Goal: Information Seeking & Learning: Learn about a topic

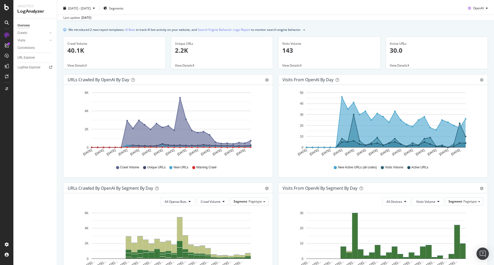
scroll to position [9, 0]
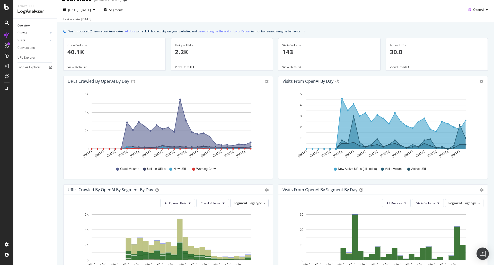
click at [28, 33] on link "Crawls" at bounding box center [32, 32] width 31 height 5
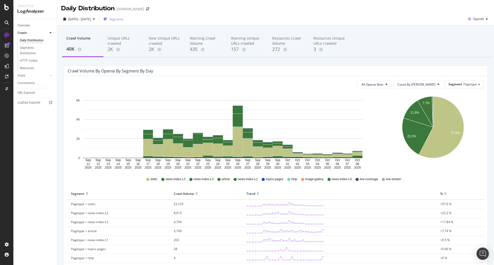
click at [123, 20] on span "Segments" at bounding box center [116, 19] width 14 height 4
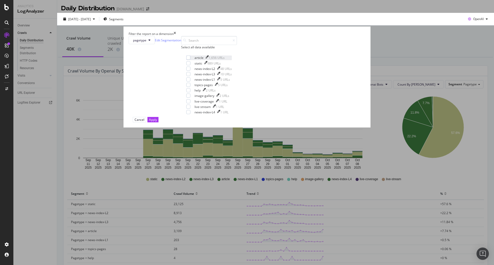
click at [203, 60] on div "article" at bounding box center [198, 58] width 9 height 4
click at [157, 122] on div "Apply" at bounding box center [153, 119] width 8 height 5
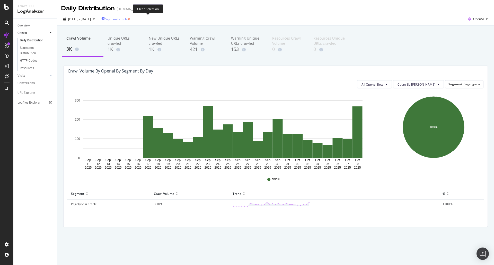
click at [130, 19] on icon "button" at bounding box center [129, 19] width 2 height 3
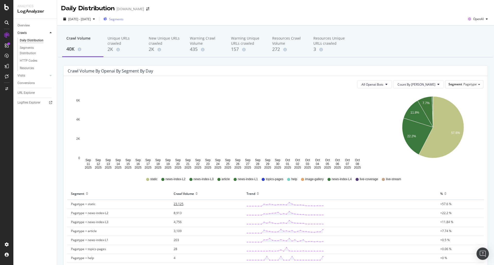
scroll to position [26, 0]
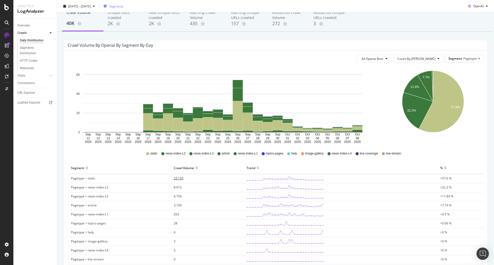
click at [177, 178] on span "23,125" at bounding box center [179, 178] width 10 height 4
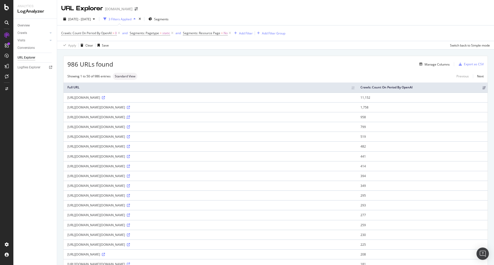
click at [130, 119] on icon at bounding box center [128, 117] width 3 height 3
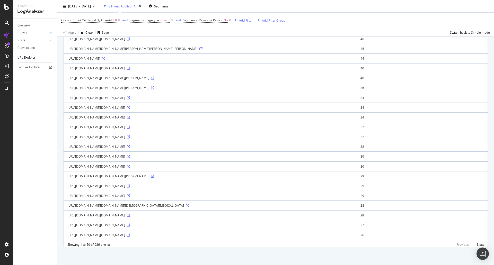
scroll to position [413, 0]
click at [130, 194] on icon at bounding box center [128, 195] width 3 height 3
click at [477, 244] on link "Next" at bounding box center [478, 244] width 11 height 7
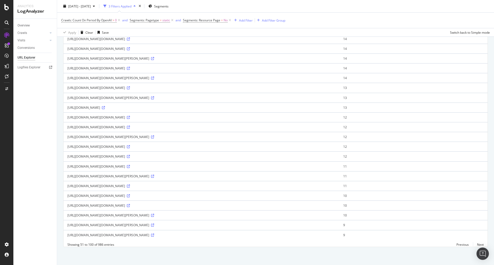
scroll to position [466, 0]
click at [164, 20] on span "static" at bounding box center [166, 20] width 8 height 7
click at [147, 36] on div at bounding box center [148, 32] width 35 height 8
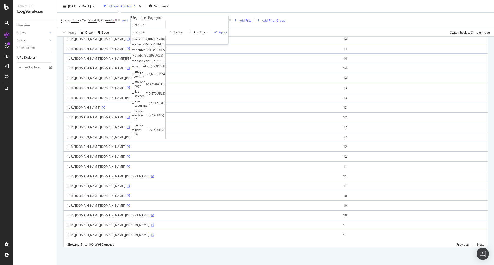
click at [155, 41] on span "2,002,026 URLS" at bounding box center [157, 39] width 24 height 4
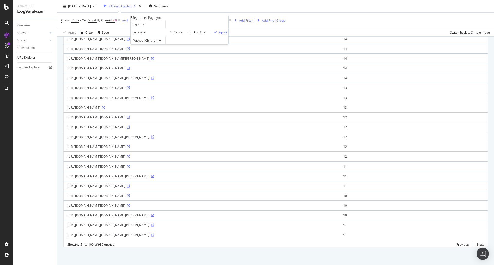
click at [219, 34] on div "Apply" at bounding box center [223, 32] width 8 height 4
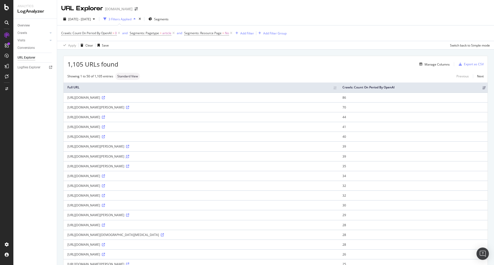
click at [129, 158] on icon at bounding box center [127, 156] width 3 height 3
click at [173, 34] on icon at bounding box center [173, 33] width 4 height 5
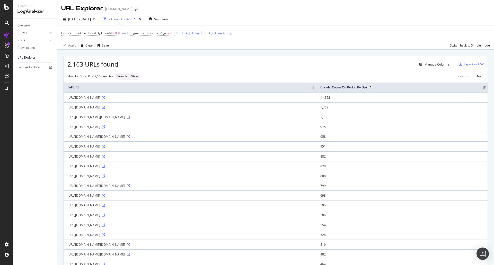
click at [105, 99] on icon at bounding box center [103, 97] width 3 height 3
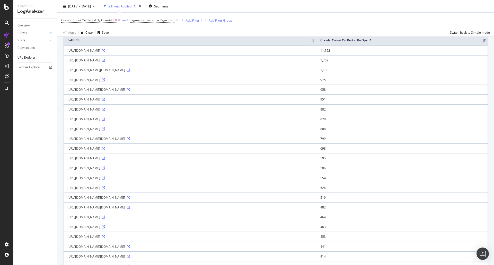
scroll to position [51, 0]
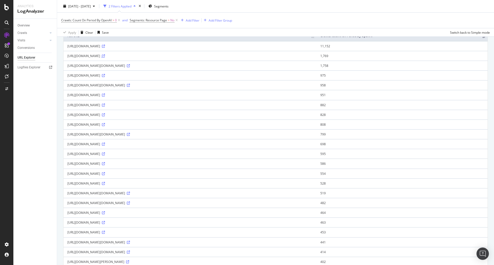
click at [105, 57] on icon at bounding box center [103, 56] width 3 height 3
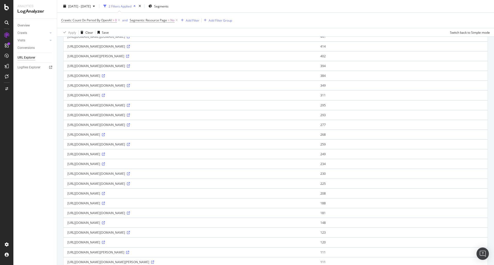
scroll to position [231, 0]
